Goal: Information Seeking & Learning: Compare options

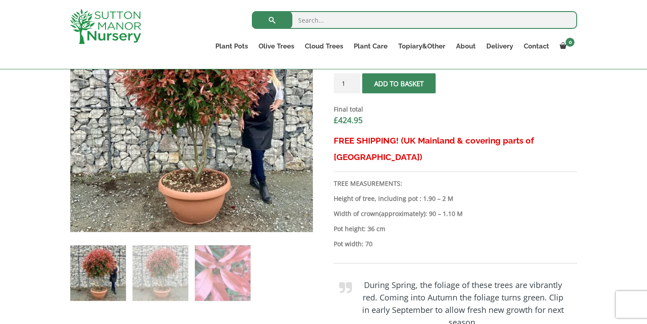
scroll to position [366, 0]
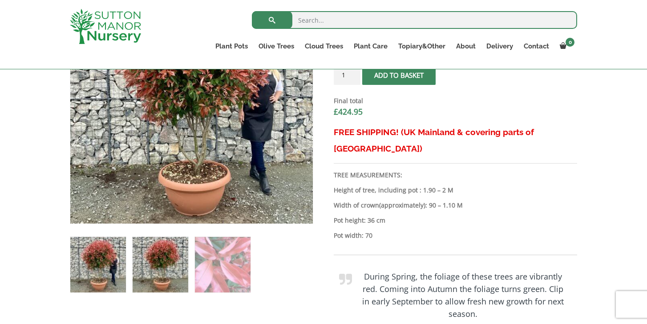
click at [162, 267] on img at bounding box center [161, 265] width 56 height 56
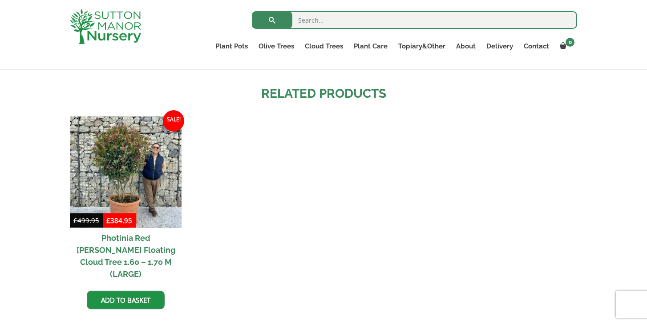
scroll to position [979, 0]
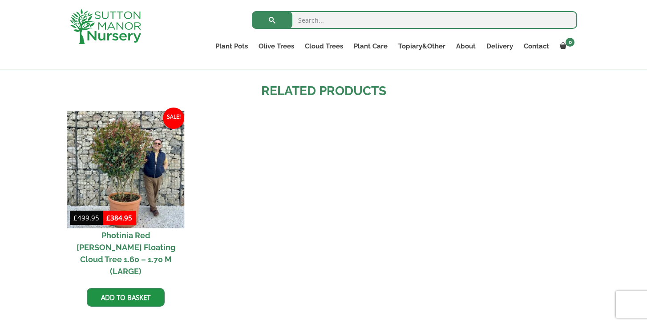
click at [123, 143] on img at bounding box center [125, 169] width 117 height 117
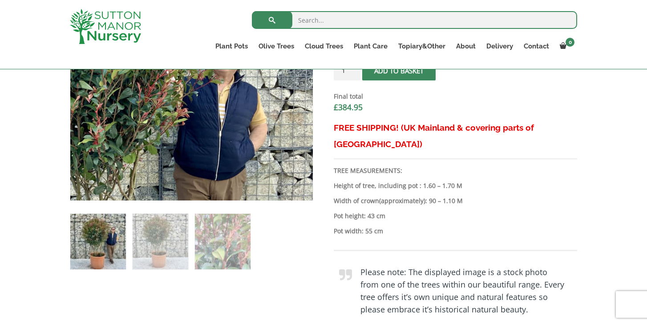
scroll to position [398, 0]
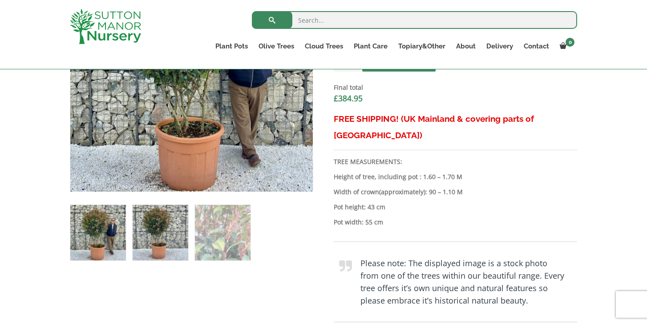
click at [156, 229] on img at bounding box center [161, 233] width 56 height 56
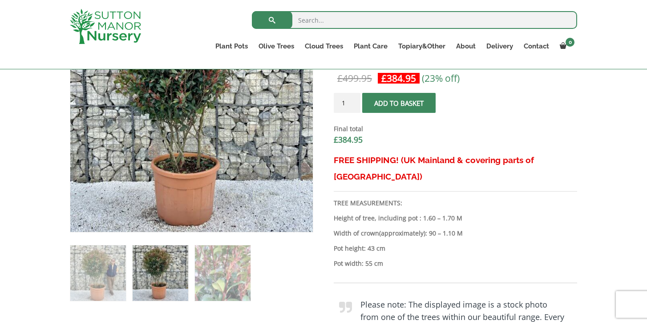
scroll to position [358, 0]
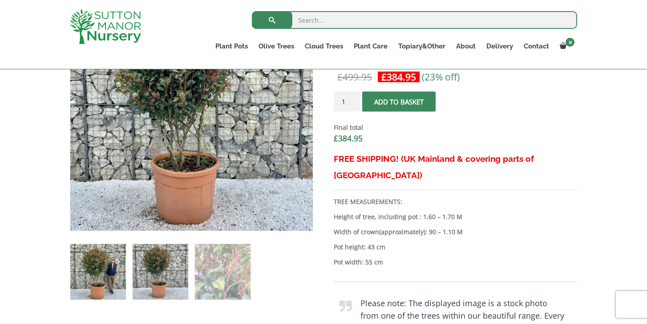
click at [89, 274] on img at bounding box center [98, 272] width 56 height 56
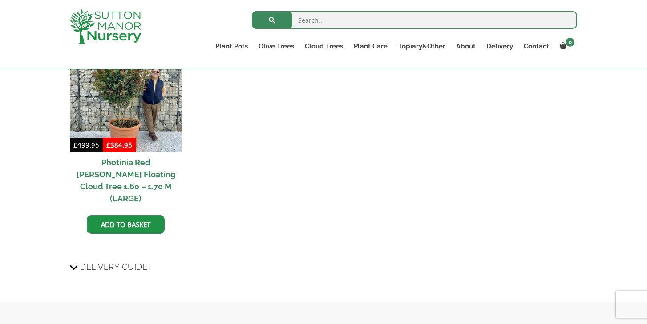
scroll to position [1006, 0]
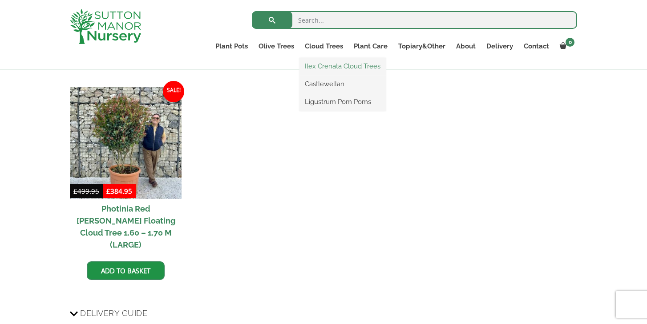
click at [325, 67] on link "Ilex Crenata Cloud Trees" at bounding box center [342, 66] width 86 height 13
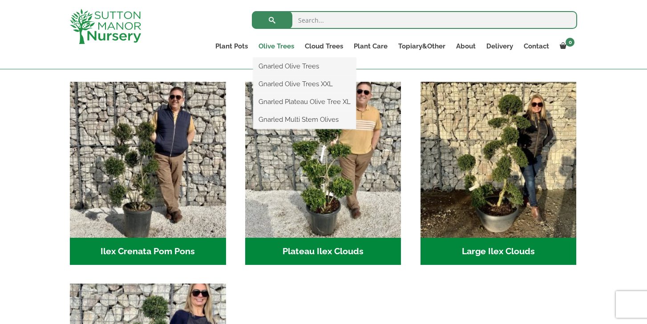
scroll to position [139, 0]
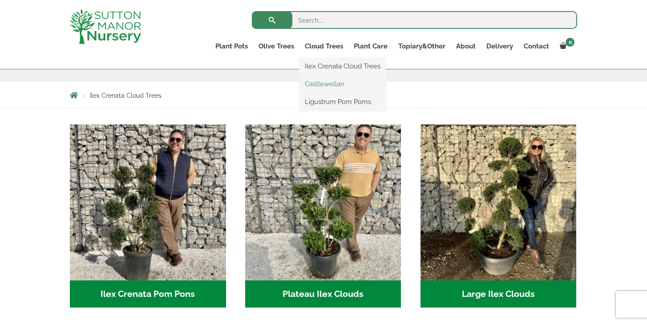
click at [317, 85] on link "Castlewellan" at bounding box center [342, 83] width 86 height 13
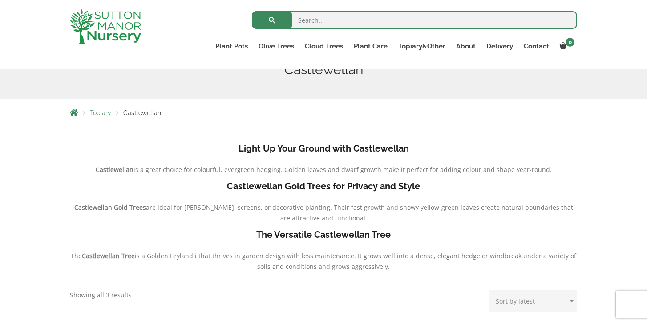
scroll to position [119, 0]
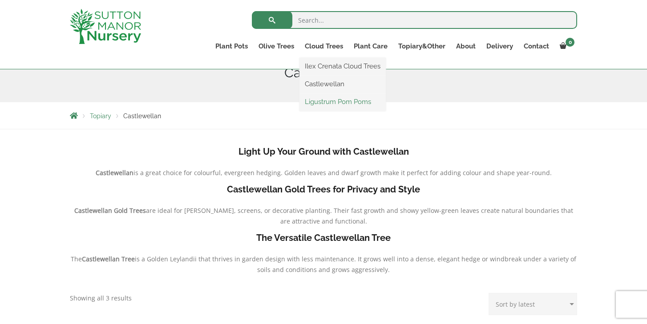
click at [309, 102] on link "Ligustrum Pom Poms" at bounding box center [342, 101] width 86 height 13
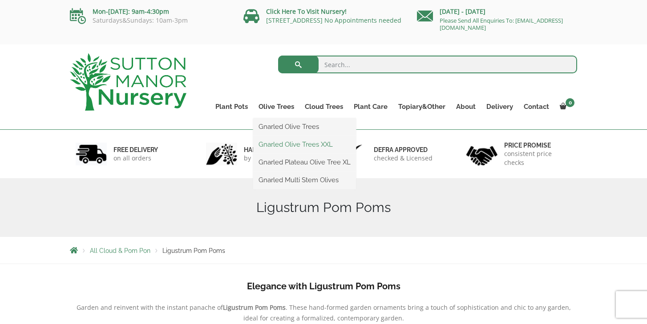
click at [282, 146] on link "Gnarled Olive Trees XXL" at bounding box center [304, 144] width 103 height 13
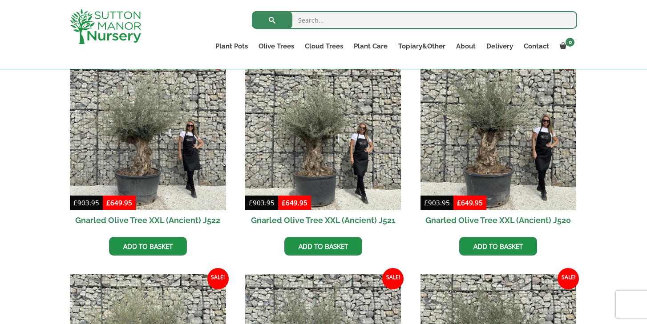
scroll to position [445, 0]
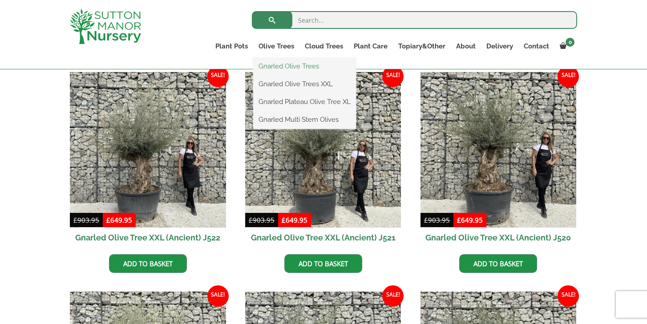
click at [279, 65] on link "Gnarled Olive Trees" at bounding box center [304, 66] width 103 height 13
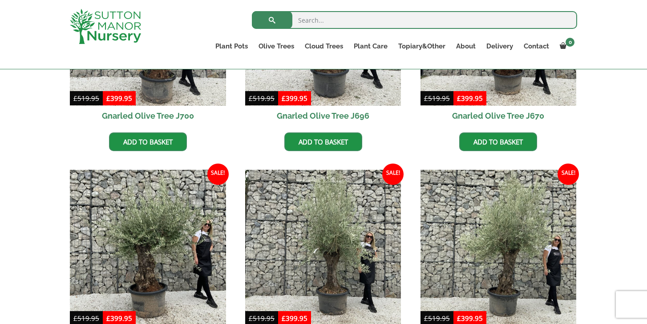
scroll to position [568, 0]
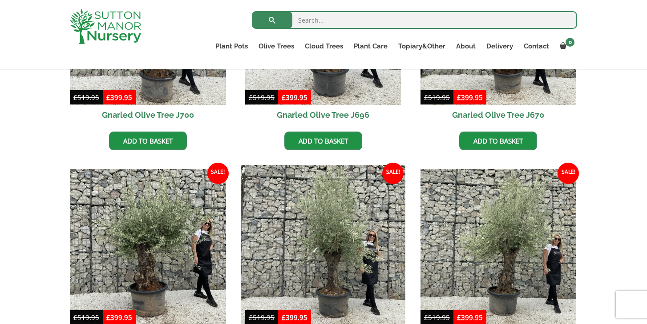
click at [327, 274] on img at bounding box center [323, 247] width 164 height 164
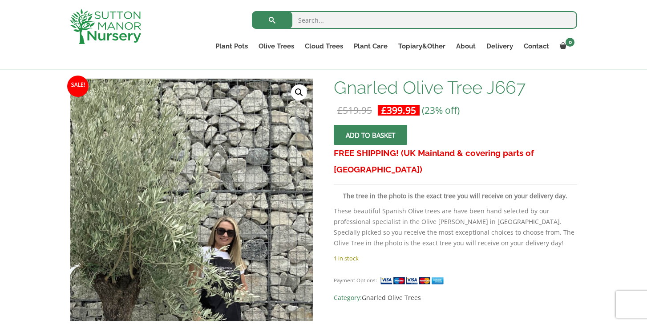
scroll to position [157, 0]
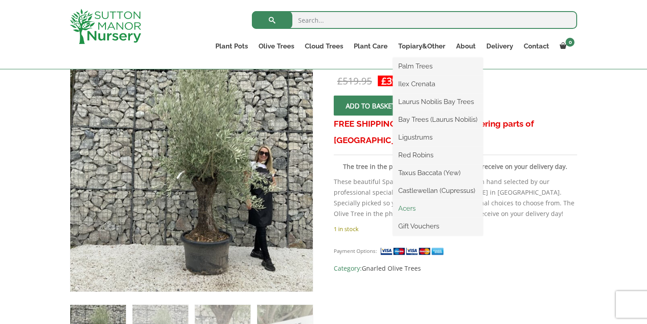
click at [410, 206] on link "Acers" at bounding box center [438, 208] width 90 height 13
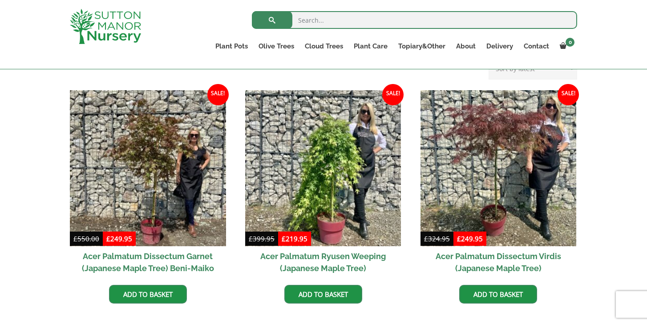
scroll to position [239, 0]
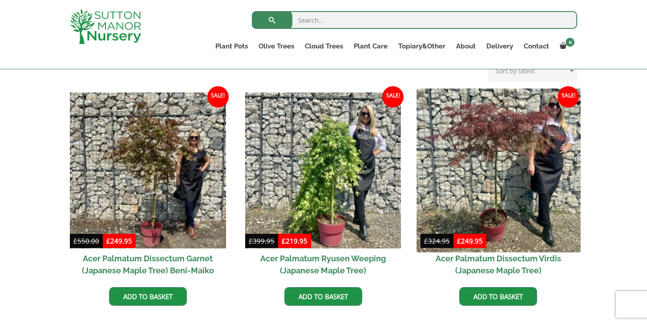
click at [486, 185] on img at bounding box center [498, 171] width 164 height 164
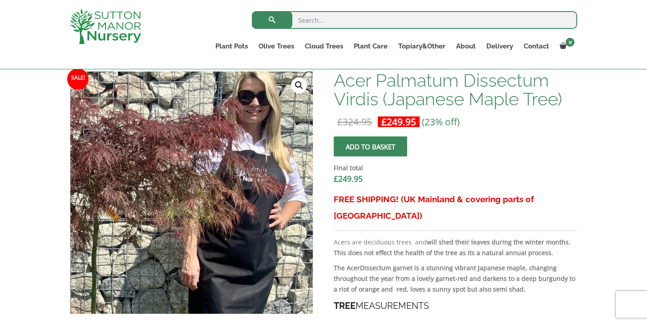
scroll to position [278, 0]
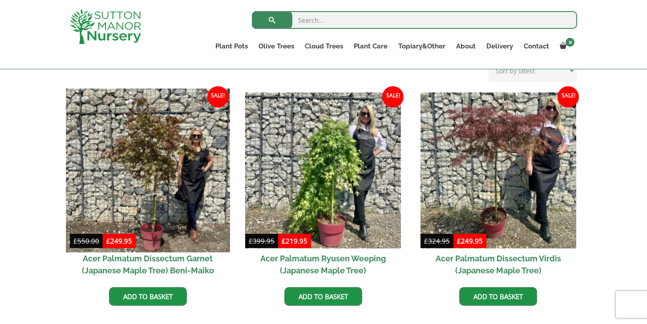
click at [153, 174] on img at bounding box center [148, 171] width 164 height 164
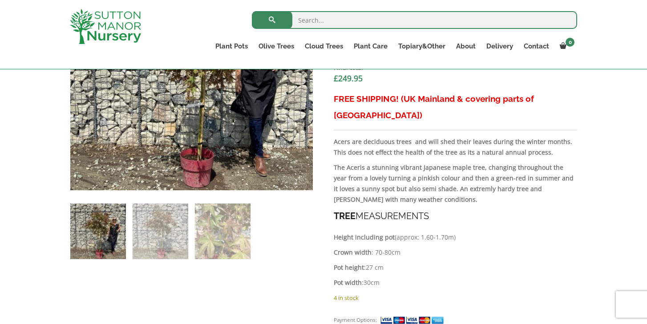
scroll to position [401, 0]
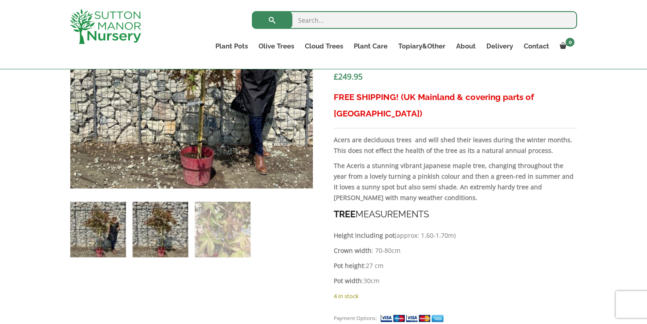
click at [154, 230] on img at bounding box center [161, 230] width 56 height 56
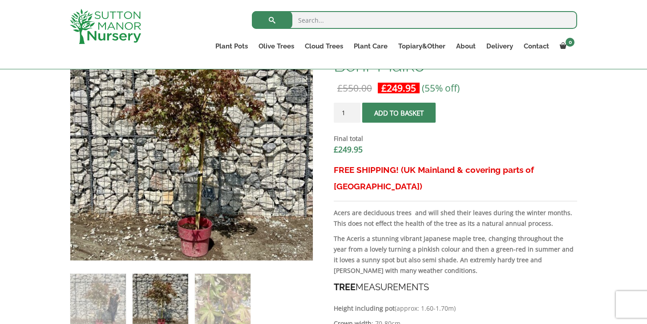
scroll to position [322, 0]
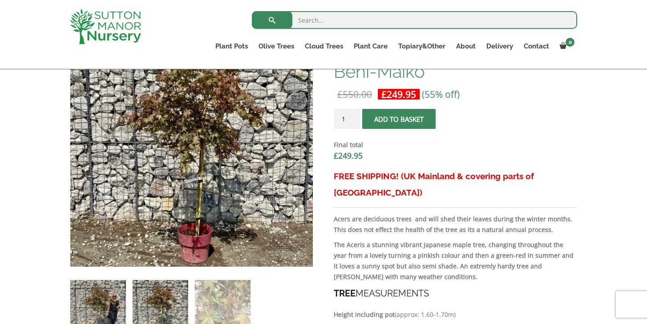
click at [91, 300] on img at bounding box center [98, 308] width 56 height 56
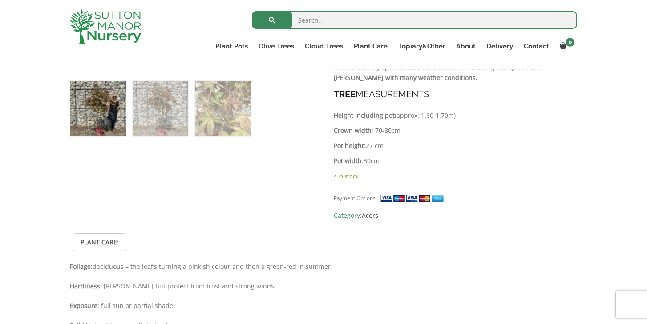
scroll to position [522, 0]
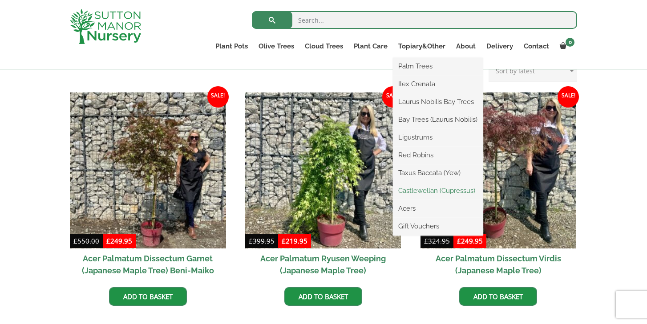
click at [411, 190] on link "Castlewellan (Cupressus)" at bounding box center [438, 190] width 90 height 13
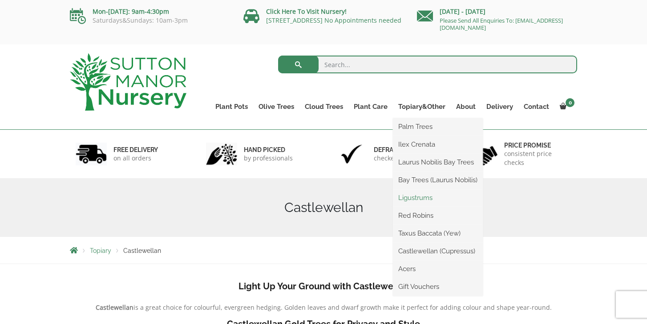
click at [405, 198] on link "Ligustrums" at bounding box center [438, 197] width 90 height 13
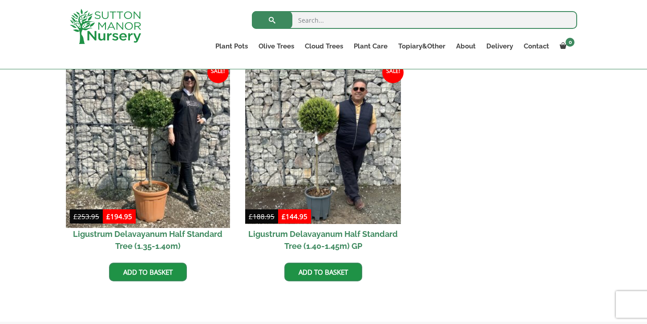
scroll to position [229, 0]
click at [147, 124] on img at bounding box center [148, 146] width 164 height 164
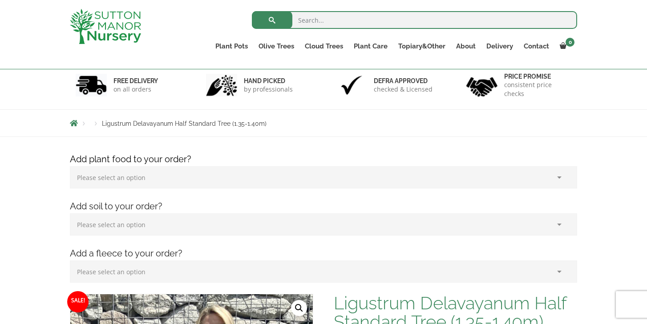
scroll to position [283, 0]
